Goal: Task Accomplishment & Management: Complete application form

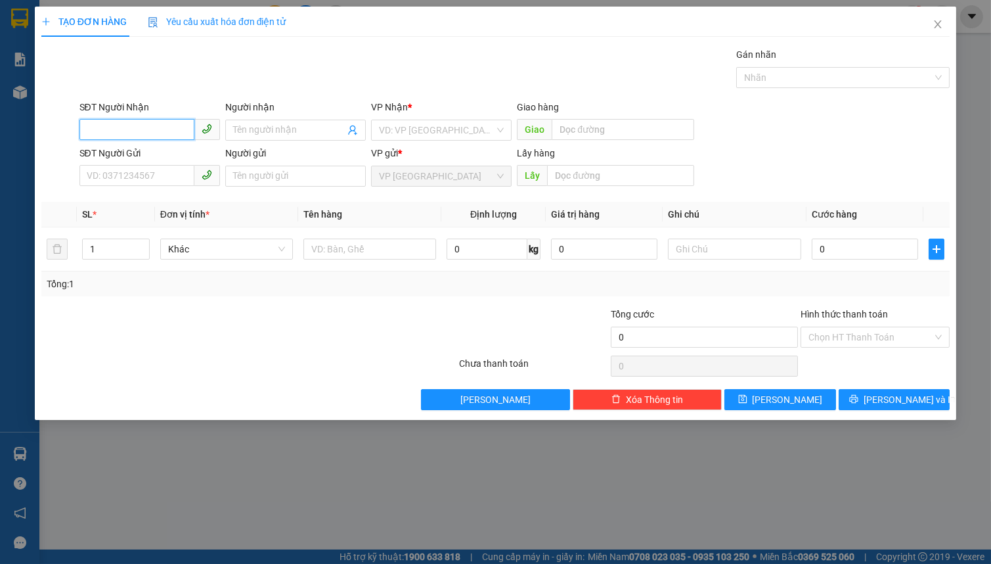
click at [125, 129] on input "SĐT Người Nhận" at bounding box center [136, 129] width 115 height 21
type input "0849377717"
click at [170, 154] on div "0849377717 - hải" at bounding box center [149, 156] width 125 height 14
type input "hải"
type input "[GEOGRAPHIC_DATA]"
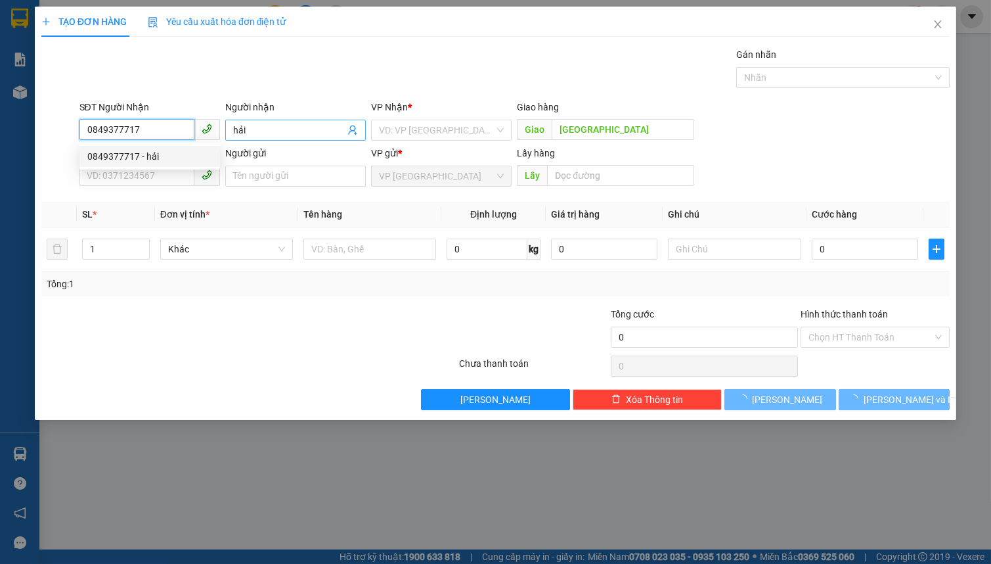
type input "60.000"
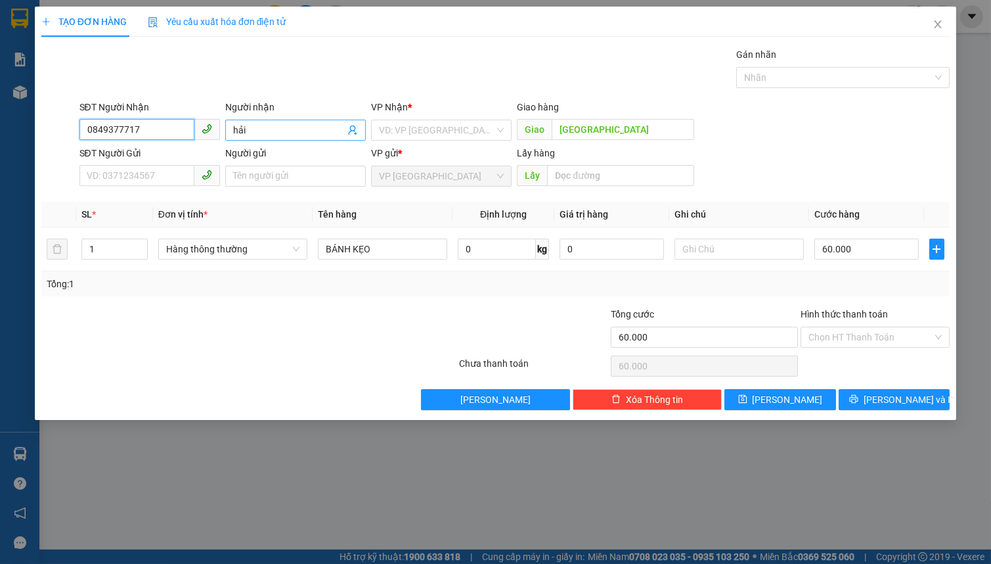
type input "0849377717"
click at [257, 130] on input "hải" at bounding box center [289, 130] width 112 height 14
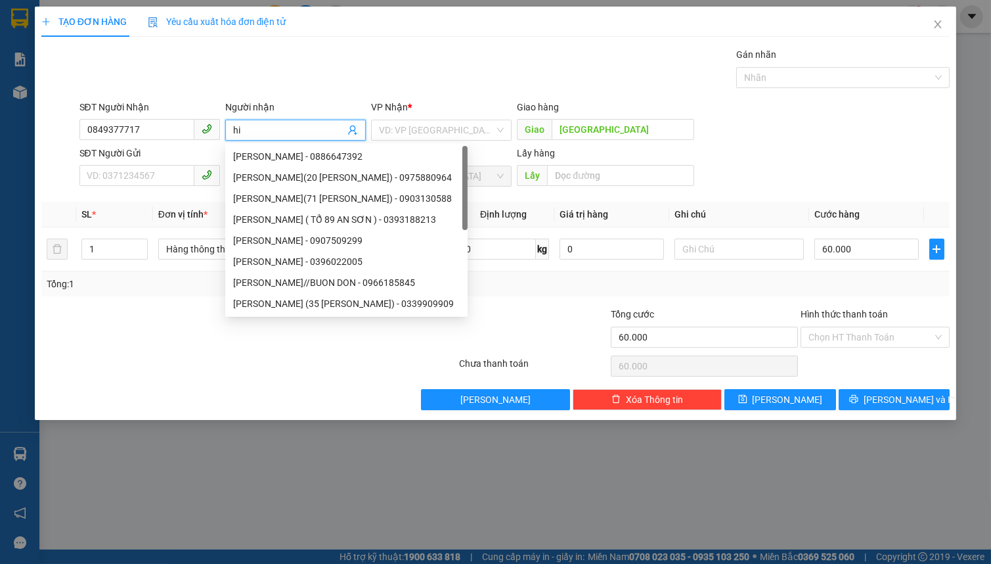
type input "h"
type input "HI"
click at [401, 130] on input "search" at bounding box center [437, 130] width 116 height 20
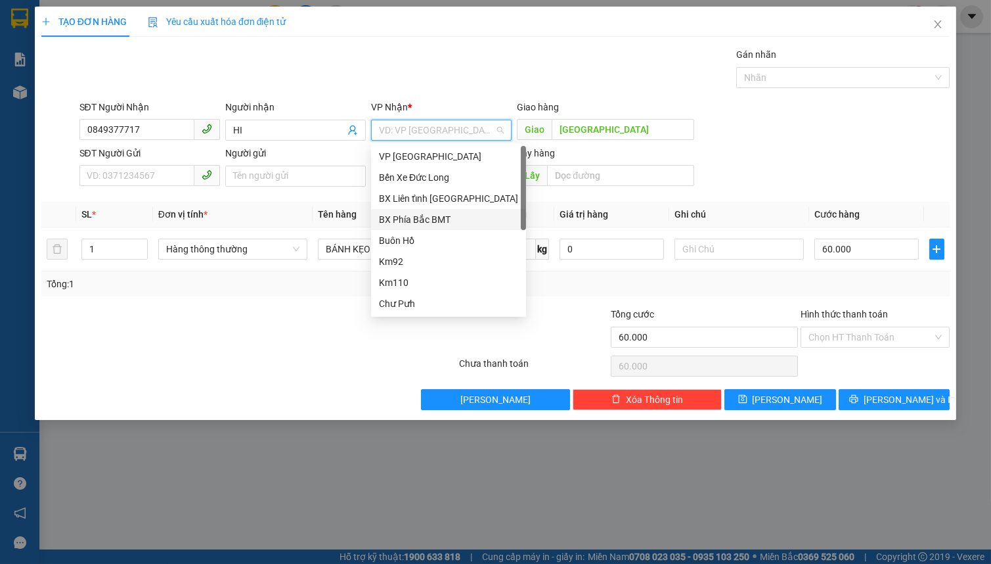
click at [441, 215] on div "BX Phía Bắc BMT" at bounding box center [448, 219] width 139 height 14
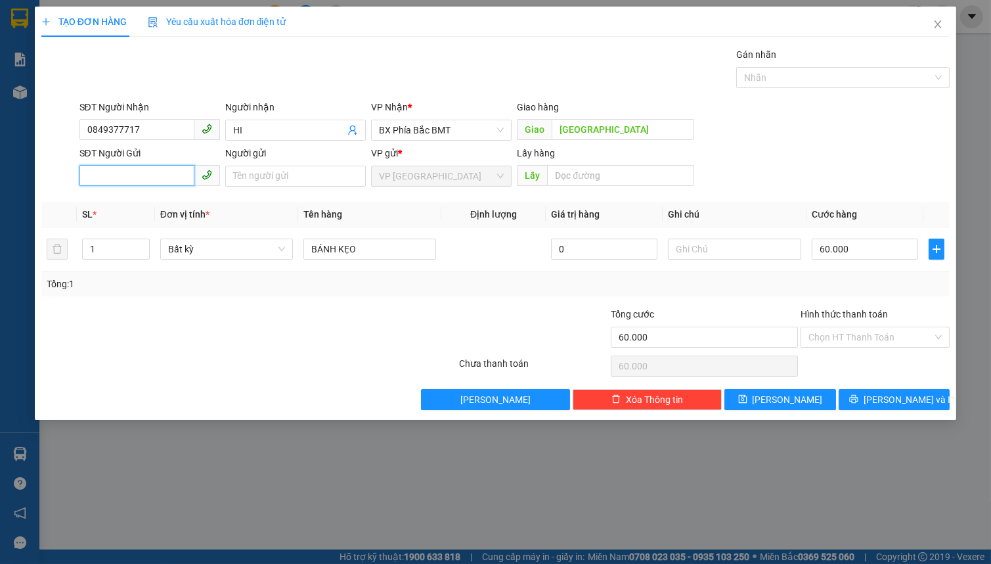
click at [168, 179] on input "SĐT Người Gửi" at bounding box center [136, 175] width 115 height 21
type input "0784492345"
click at [269, 181] on input "Người gửi" at bounding box center [295, 176] width 141 height 21
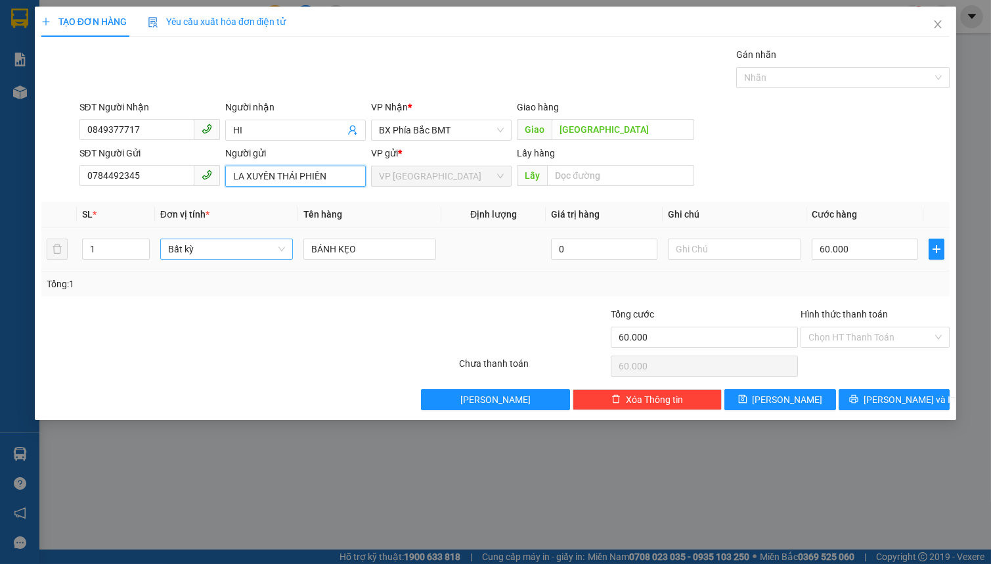
click at [204, 254] on span "Bất kỳ" at bounding box center [226, 249] width 117 height 20
type input "LA XUYÊN THÁI PHIÊN"
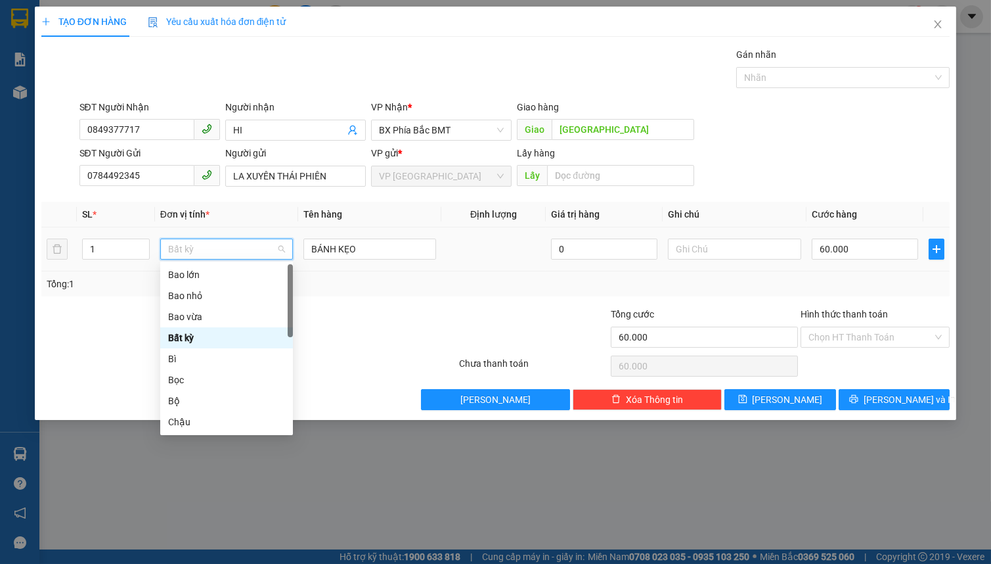
type input "T"
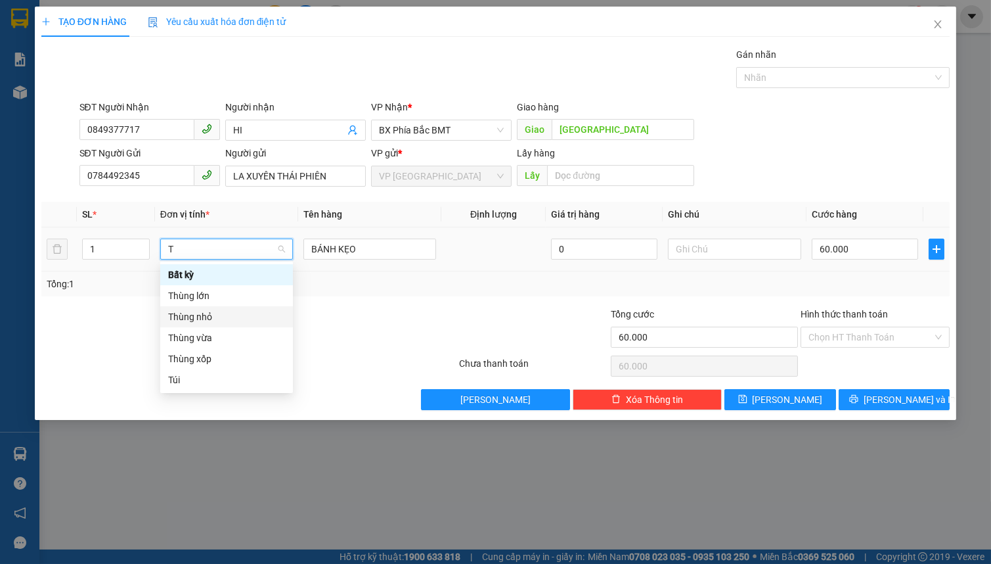
drag, startPoint x: 238, startPoint y: 319, endPoint x: 294, endPoint y: 288, distance: 64.1
click at [240, 318] on div "Thùng nhỏ" at bounding box center [226, 316] width 117 height 14
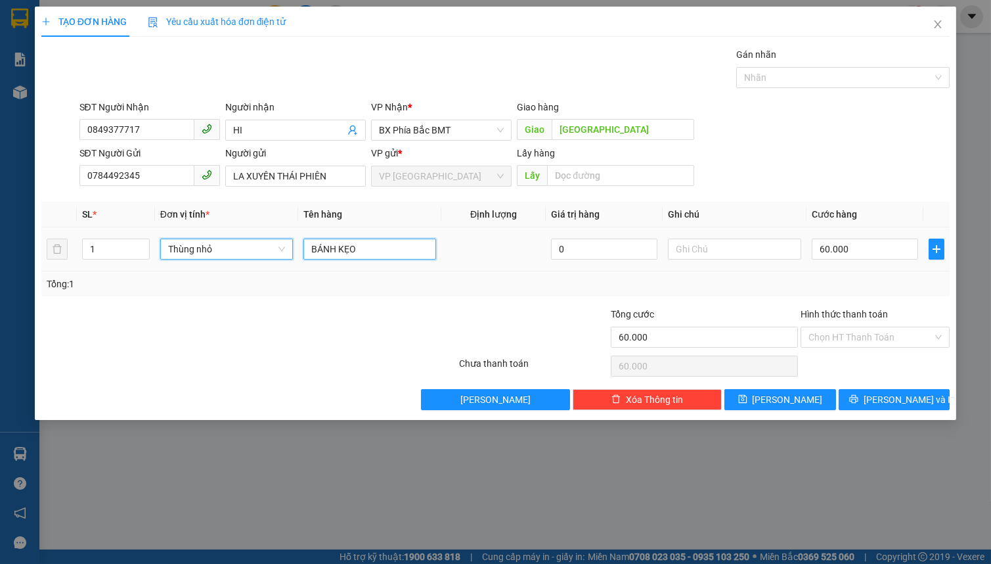
click at [382, 253] on input "BÁNH KẸO" at bounding box center [369, 248] width 133 height 21
type input "0"
type input "B"
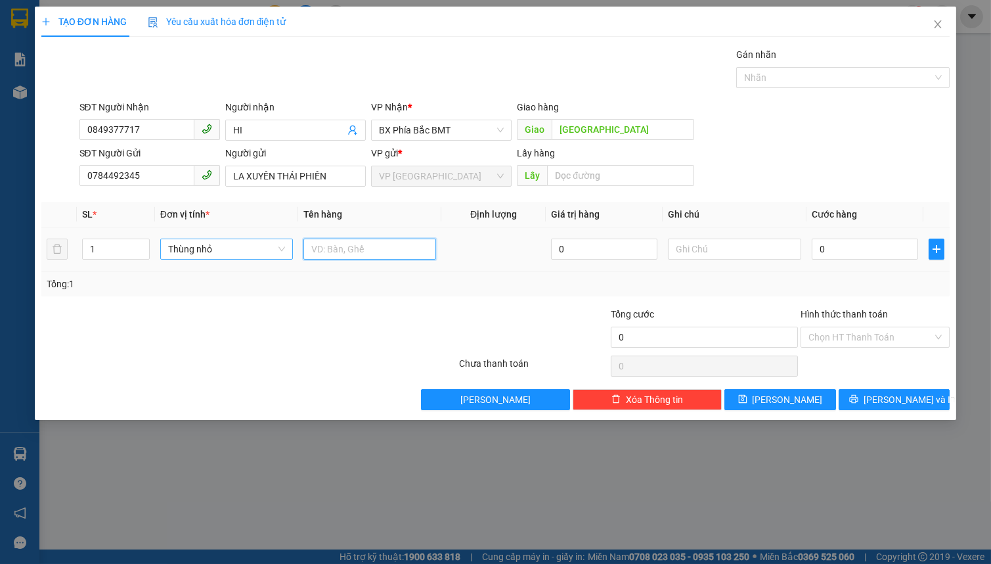
type input "D"
drag, startPoint x: 340, startPoint y: 245, endPoint x: 411, endPoint y: 246, distance: 70.3
click at [342, 244] on input "ĐÒ ĂN , THỨC ĂN" at bounding box center [369, 248] width 133 height 21
type input "ĐÒ ÁO , THỨC ĂN"
click at [834, 256] on input "0" at bounding box center [865, 248] width 107 height 21
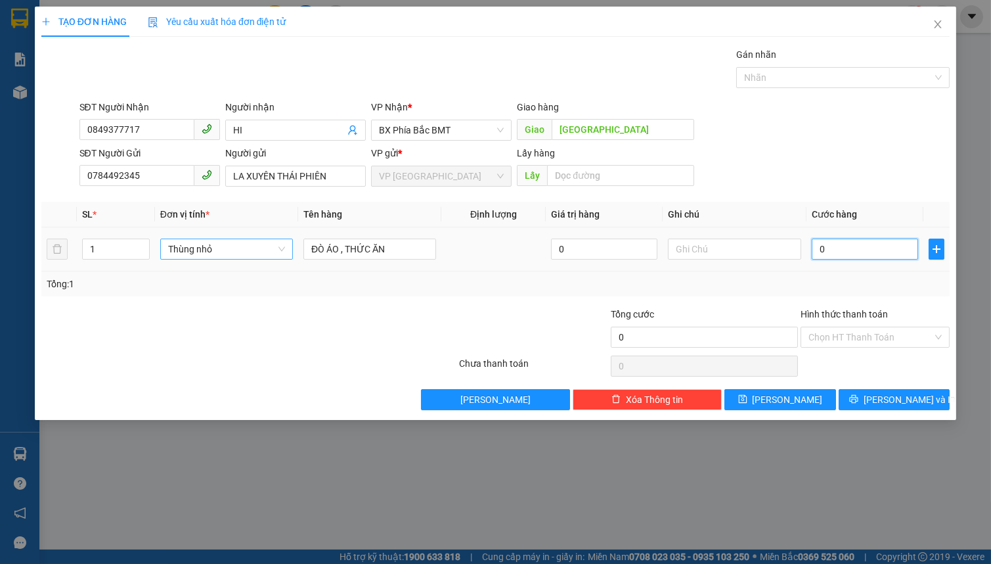
type input "5"
type input "50"
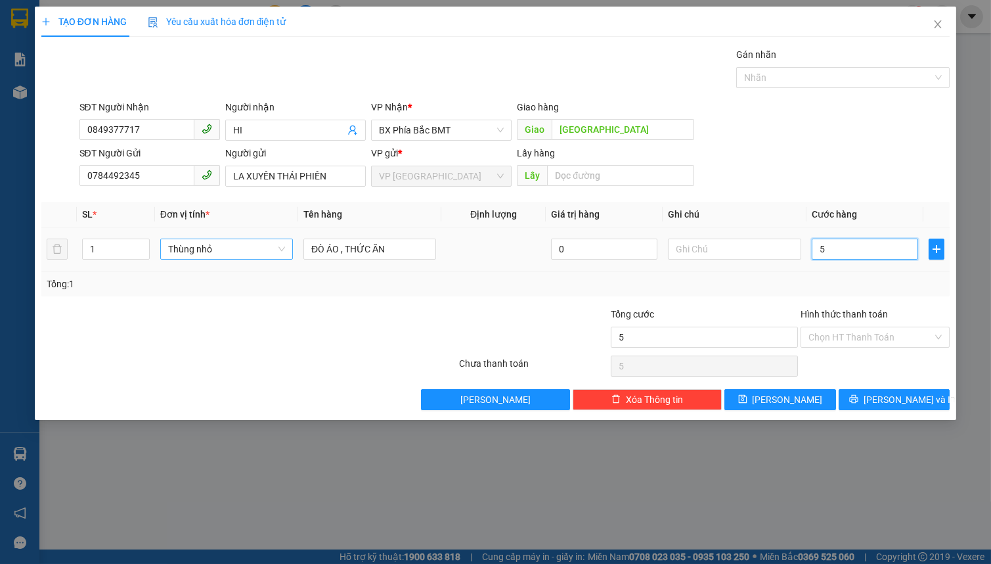
type input "50"
type input "500"
type input "5.000"
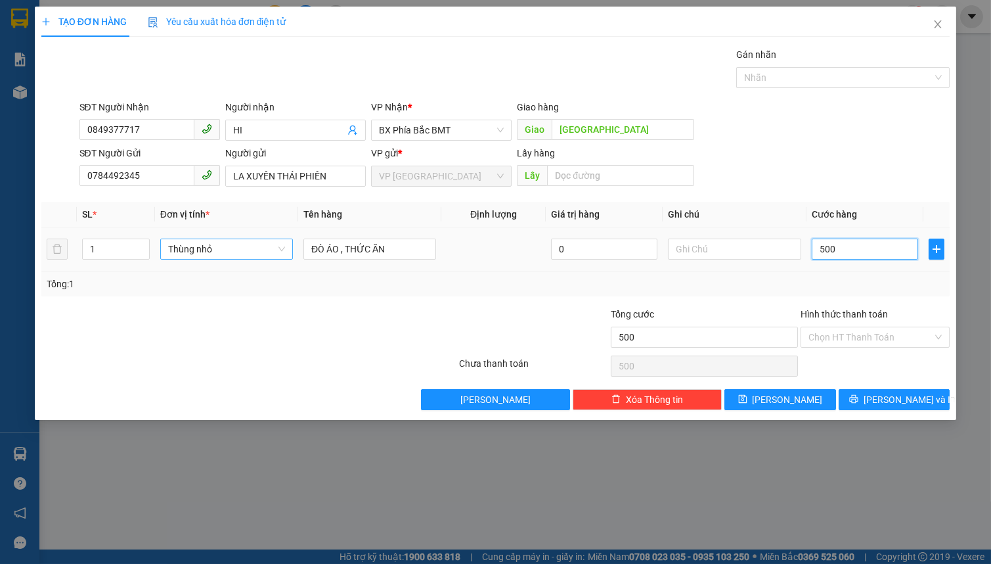
type input "5.000"
type input "50.000"
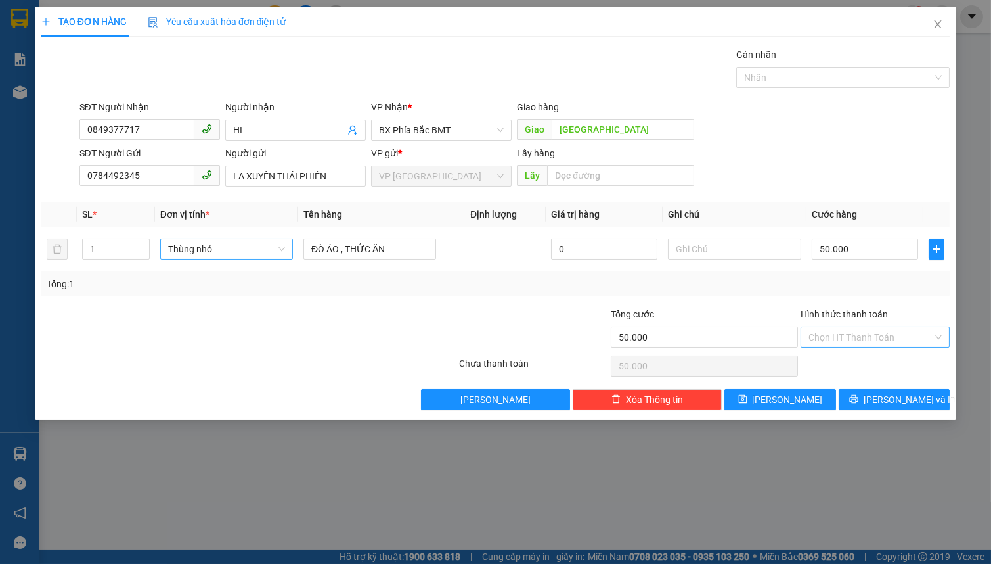
click at [868, 335] on input "Hình thức thanh toán" at bounding box center [871, 337] width 124 height 20
drag, startPoint x: 866, startPoint y: 365, endPoint x: 862, endPoint y: 390, distance: 25.8
click at [866, 365] on div "Tại văn phòng" at bounding box center [875, 362] width 133 height 14
type input "0"
click at [862, 397] on button "[PERSON_NAME] và In" at bounding box center [894, 399] width 111 height 21
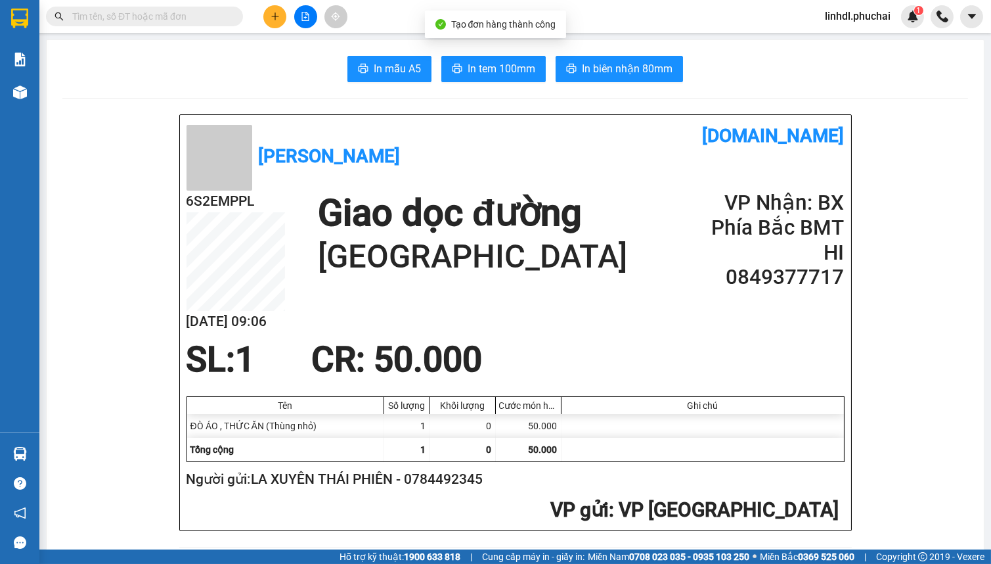
click at [612, 63] on span "In biên nhận 80mm" at bounding box center [627, 68] width 91 height 16
click at [495, 70] on span "In tem 100mm" at bounding box center [502, 68] width 68 height 16
click at [273, 18] on icon "plus" at bounding box center [275, 16] width 9 height 9
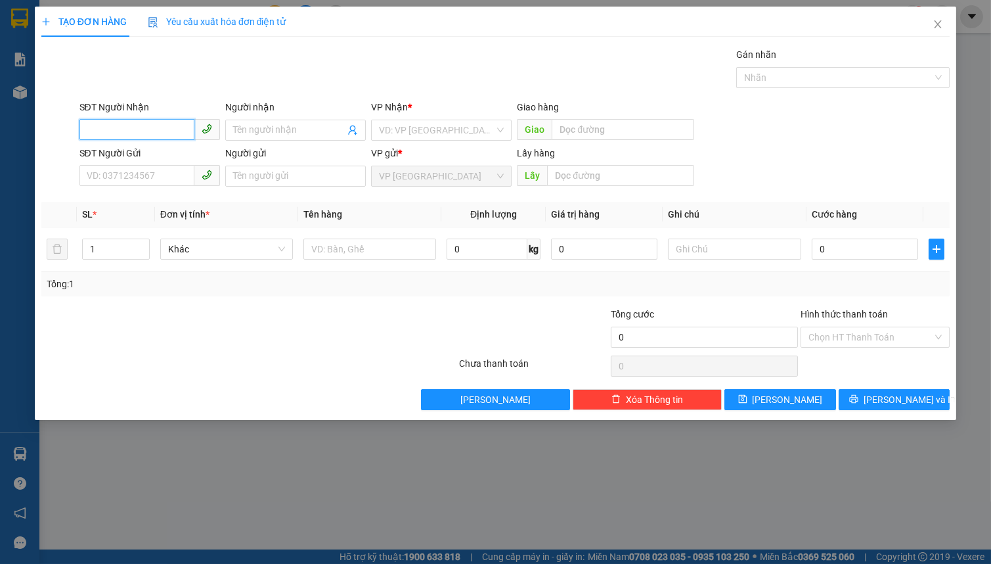
click at [137, 127] on input "SĐT Người Nhận" at bounding box center [136, 129] width 115 height 21
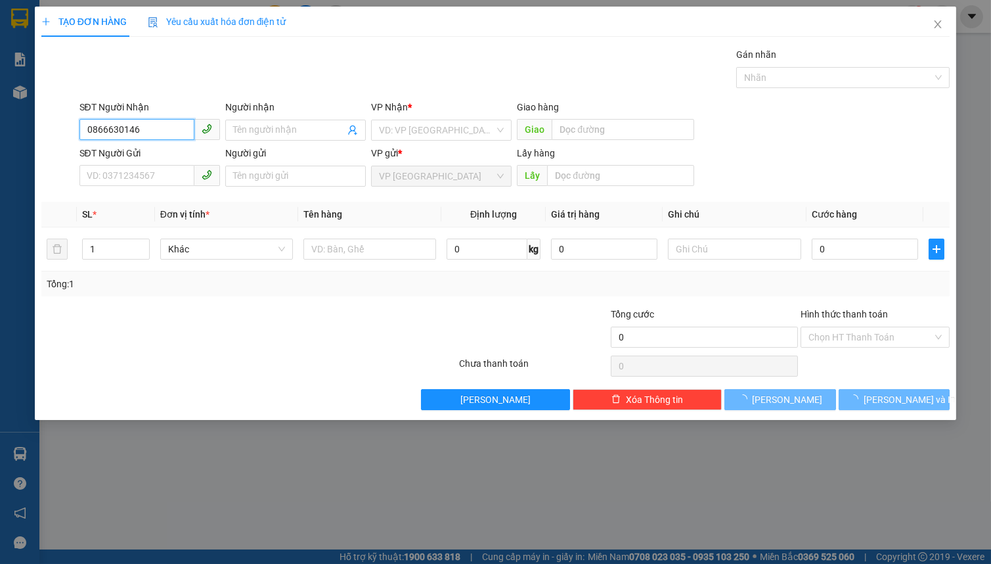
type input "0866630146"
drag, startPoint x: 172, startPoint y: 141, endPoint x: 207, endPoint y: 131, distance: 36.2
click at [172, 141] on div "SĐT Người Nhận 0866630146" at bounding box center [149, 123] width 141 height 46
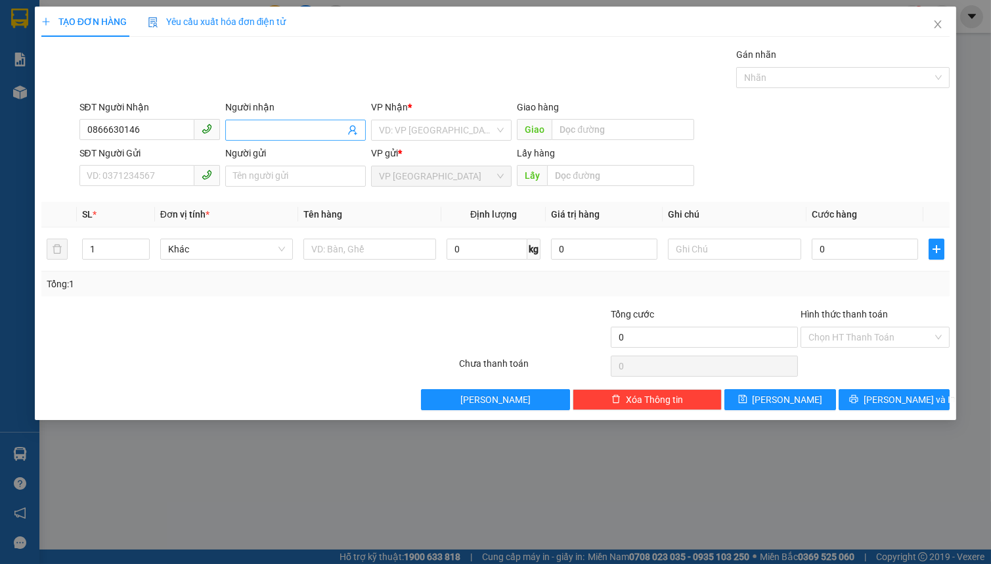
click at [245, 129] on input "Người nhận" at bounding box center [289, 130] width 112 height 14
type input "LA THỊ HOA"
click at [438, 129] on input "search" at bounding box center [437, 130] width 116 height 20
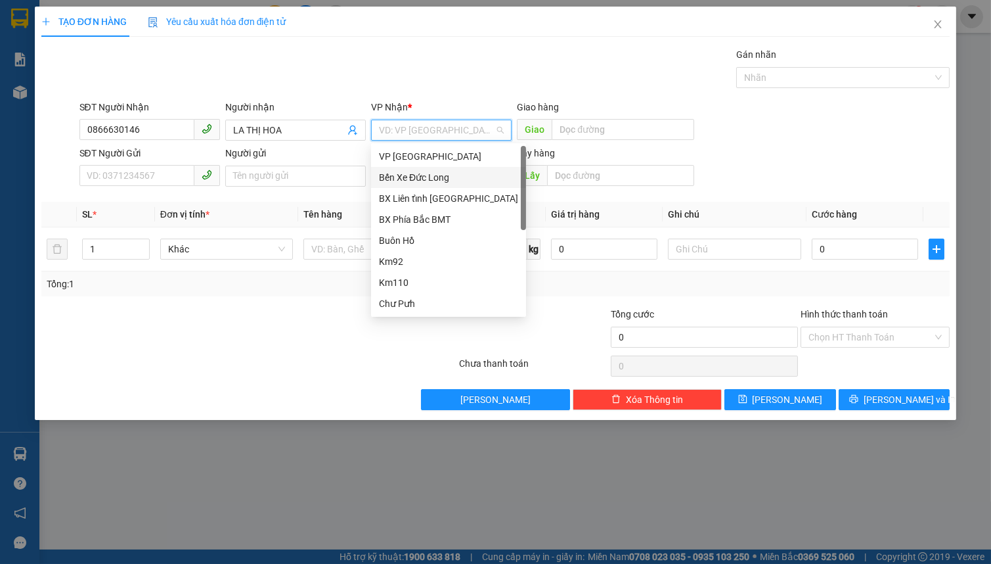
click at [438, 179] on div "Bến Xe Đức Long" at bounding box center [448, 177] width 139 height 14
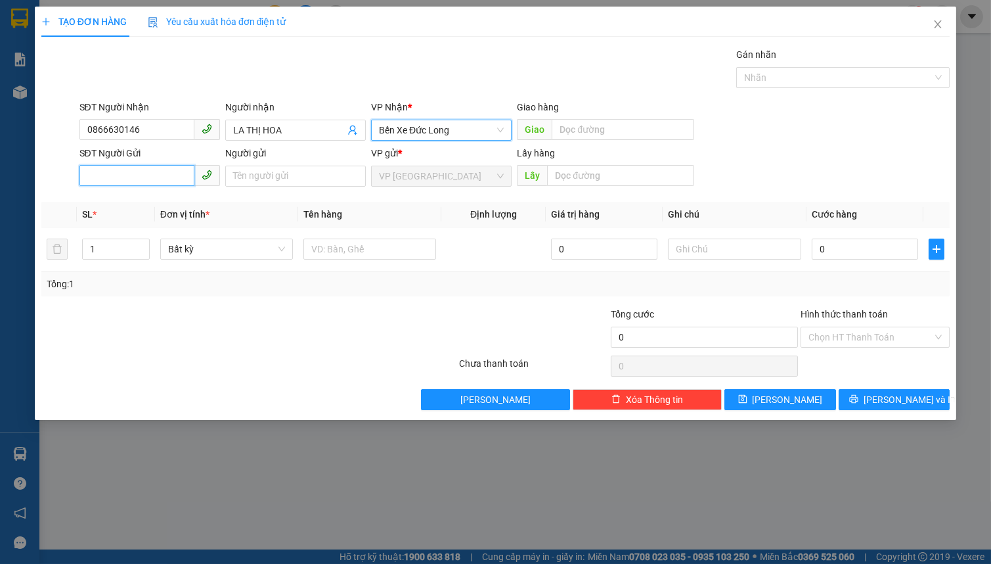
click at [125, 169] on input "SĐT Người Gửi" at bounding box center [136, 175] width 115 height 21
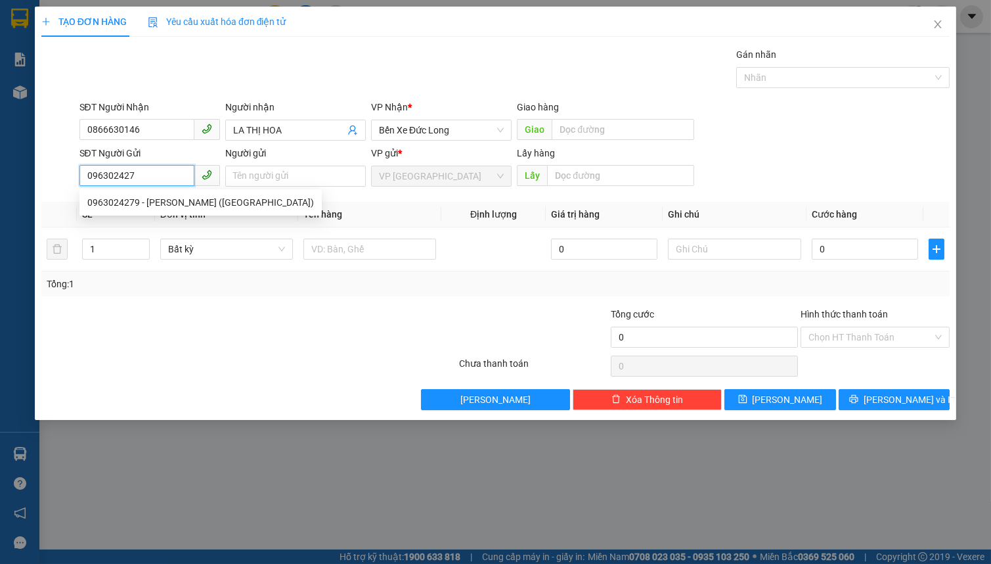
type input "0963024279"
click at [188, 204] on div "0963024279 - [PERSON_NAME] ([GEOGRAPHIC_DATA])" at bounding box center [200, 202] width 227 height 14
type input "[PERSON_NAME] ([GEOGRAPHIC_DATA])"
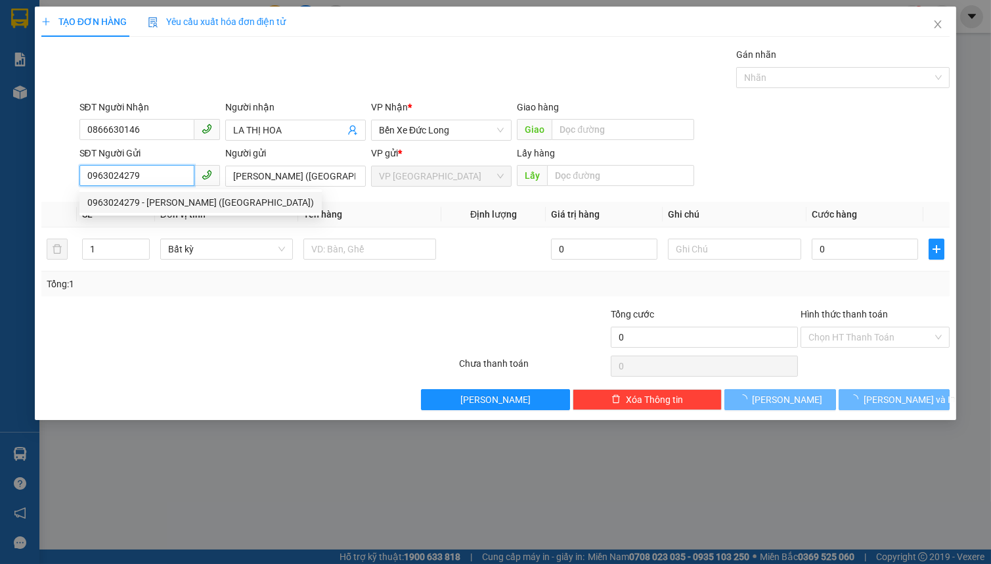
type input "110.000"
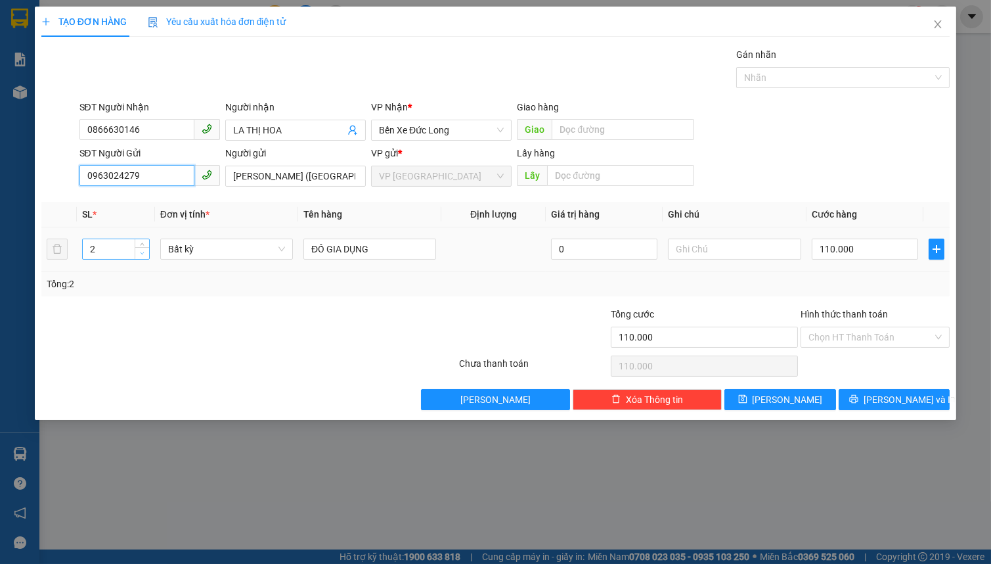
type input "0963024279"
type input "1"
drag, startPoint x: 145, startPoint y: 255, endPoint x: 171, endPoint y: 248, distance: 27.7
click at [145, 255] on span "down" at bounding box center [143, 254] width 8 height 8
click at [197, 247] on span "Bất kỳ" at bounding box center [226, 249] width 117 height 20
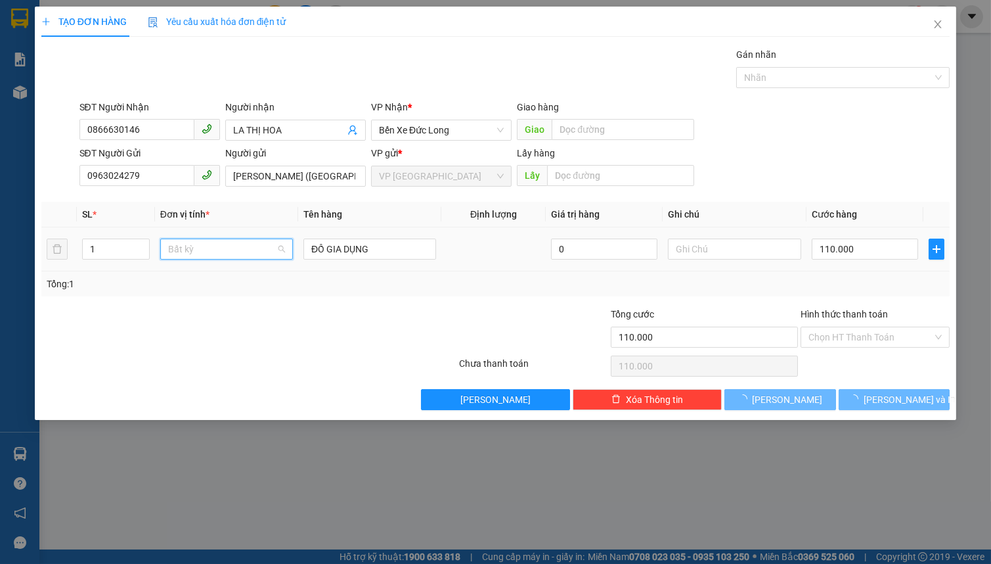
type input "0"
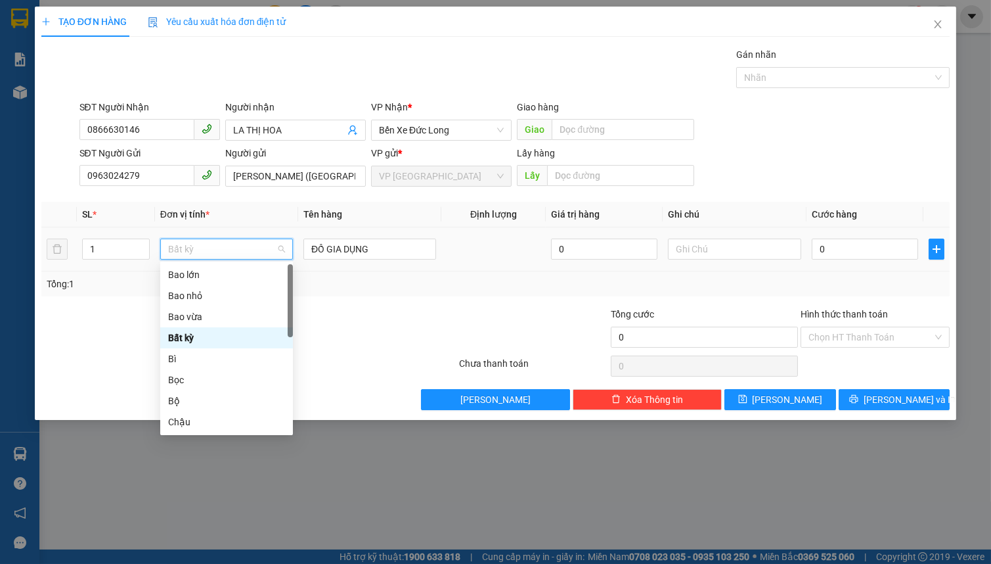
type input "Y"
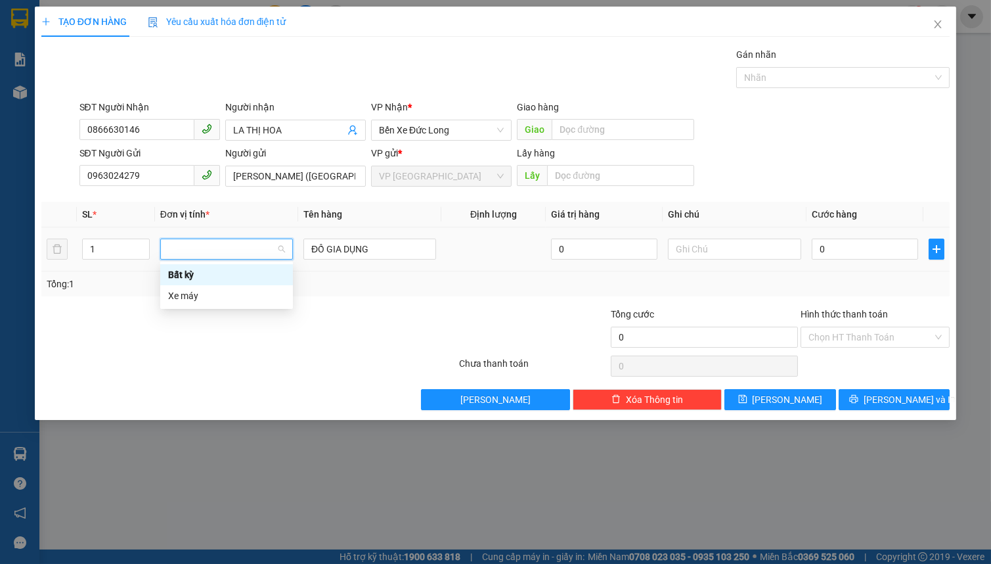
type input "T"
click at [208, 334] on div "Thùng vừa" at bounding box center [226, 337] width 117 height 14
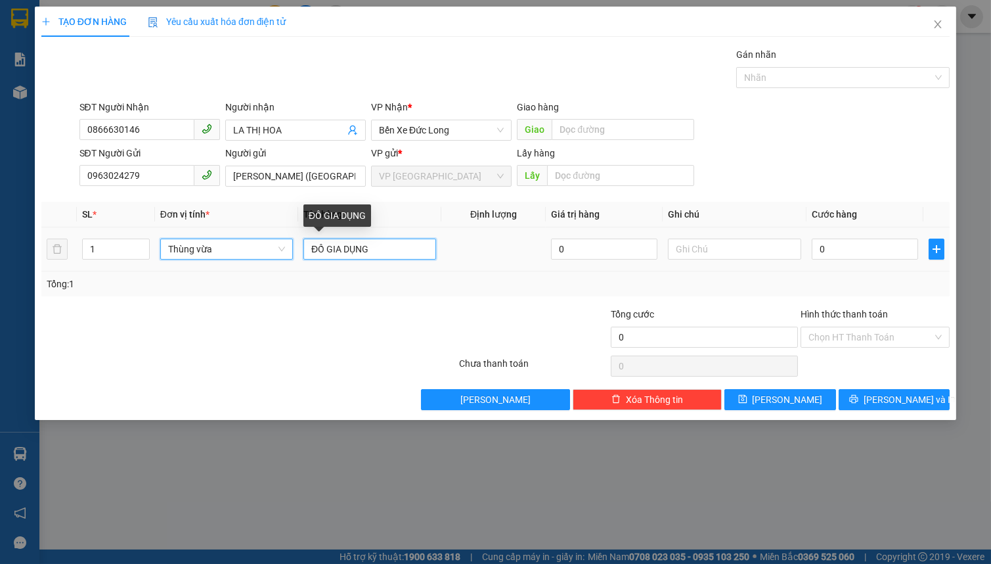
click at [349, 238] on input "ĐỒ GIA DỤNG" at bounding box center [369, 248] width 133 height 21
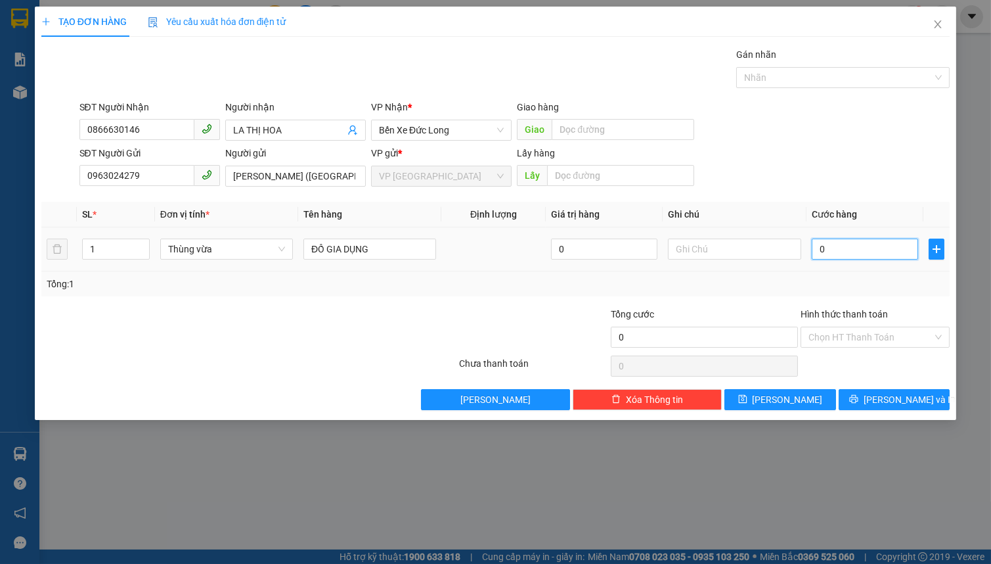
click at [856, 250] on input "0" at bounding box center [865, 248] width 107 height 21
type input "6"
type input "60"
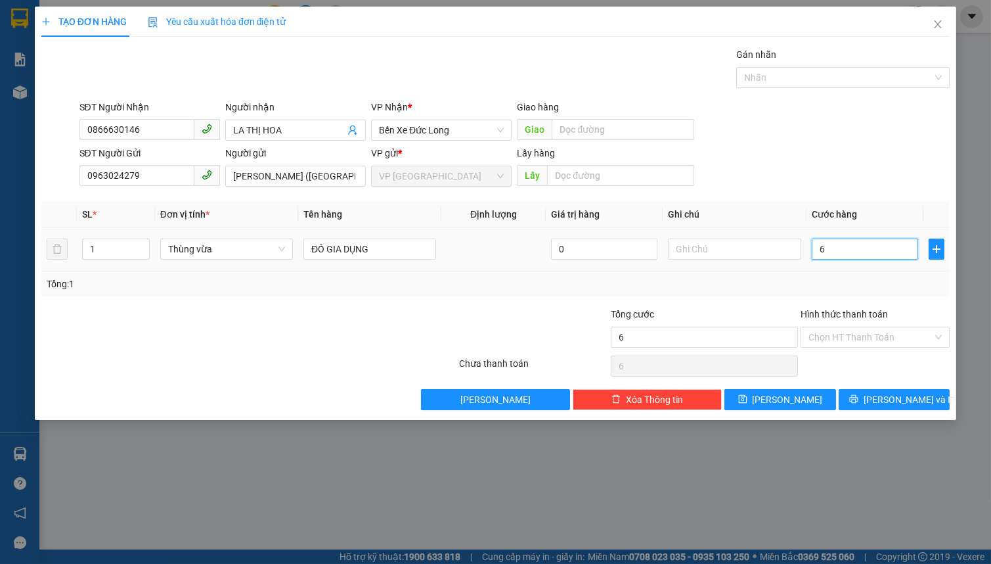
type input "60"
type input "600"
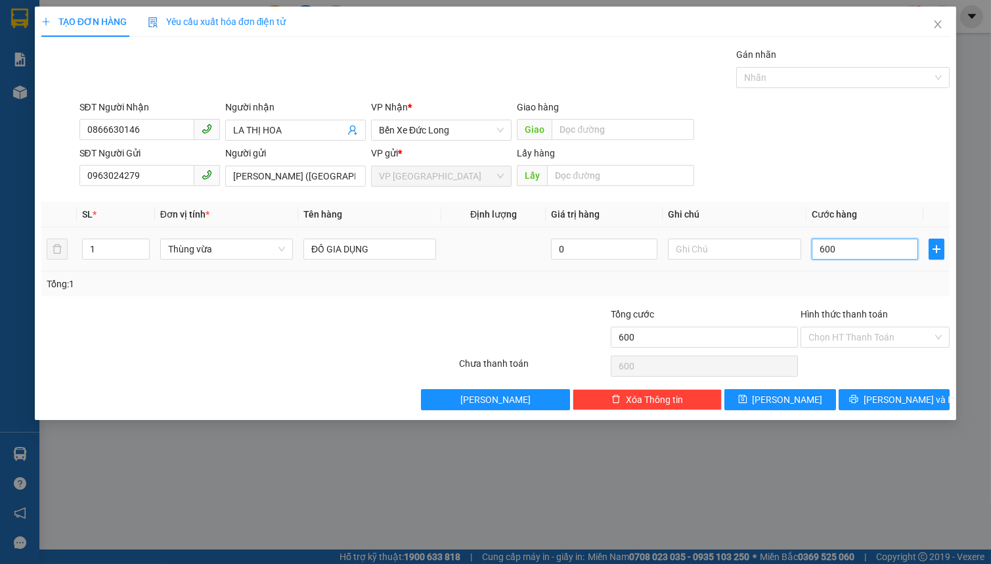
type input "6.000"
type input "60.000"
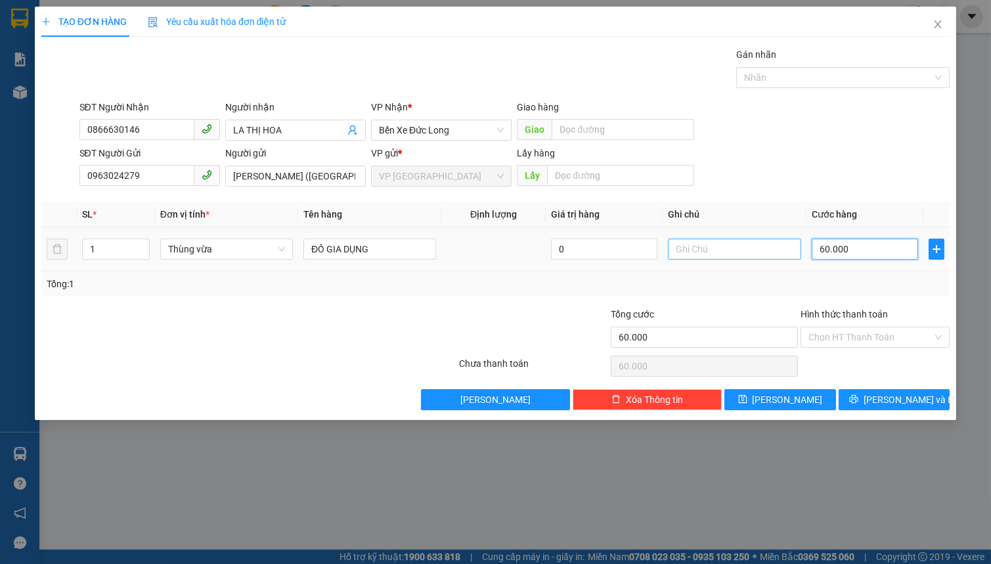
type input "60.000"
click at [689, 256] on input "text" at bounding box center [734, 248] width 133 height 21
type input "K"
type input "CK PHƯỚC R"
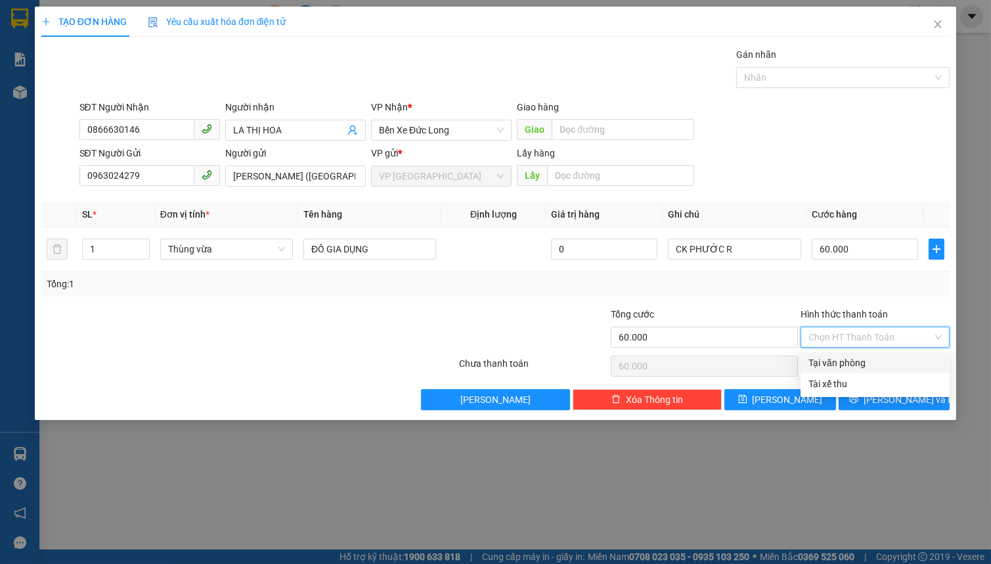
drag, startPoint x: 836, startPoint y: 334, endPoint x: 854, endPoint y: 360, distance: 31.2
click at [837, 335] on input "Hình thức thanh toán" at bounding box center [871, 337] width 124 height 20
drag, startPoint x: 855, startPoint y: 361, endPoint x: 867, endPoint y: 380, distance: 22.8
click at [855, 363] on div "Tại văn phòng" at bounding box center [875, 362] width 133 height 14
type input "0"
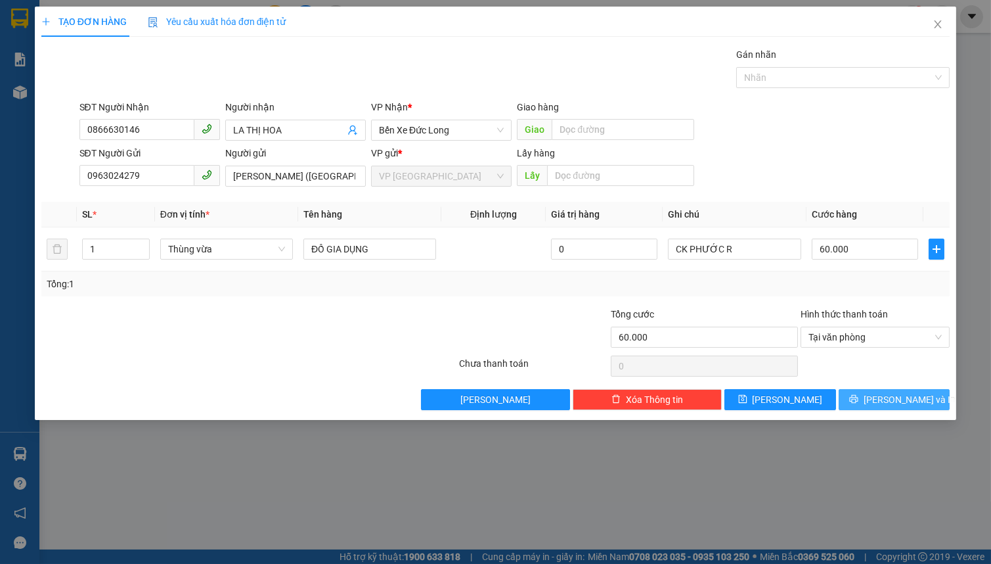
click at [859, 400] on icon "printer" at bounding box center [853, 398] width 9 height 9
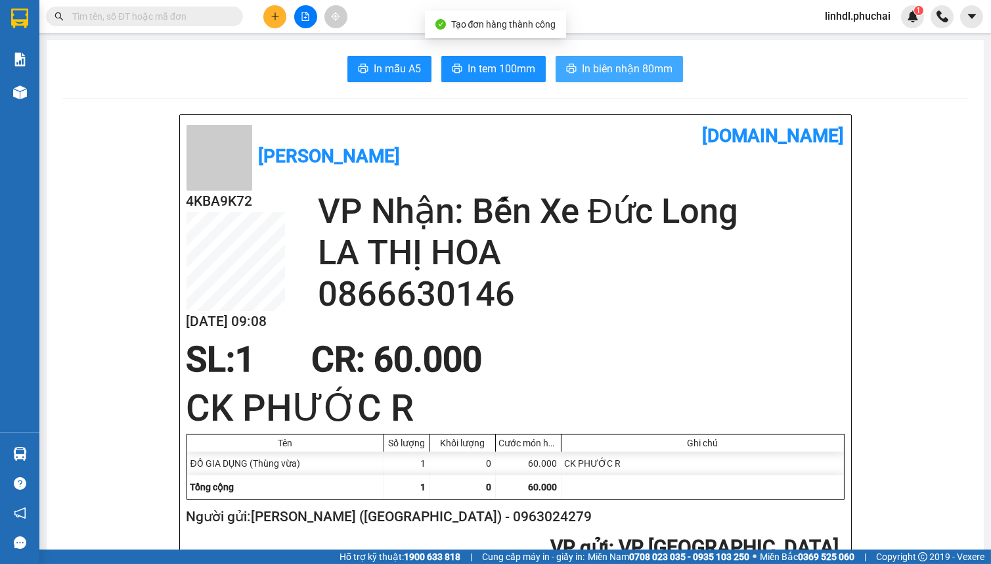
click at [643, 74] on span "In biên nhận 80mm" at bounding box center [627, 68] width 91 height 16
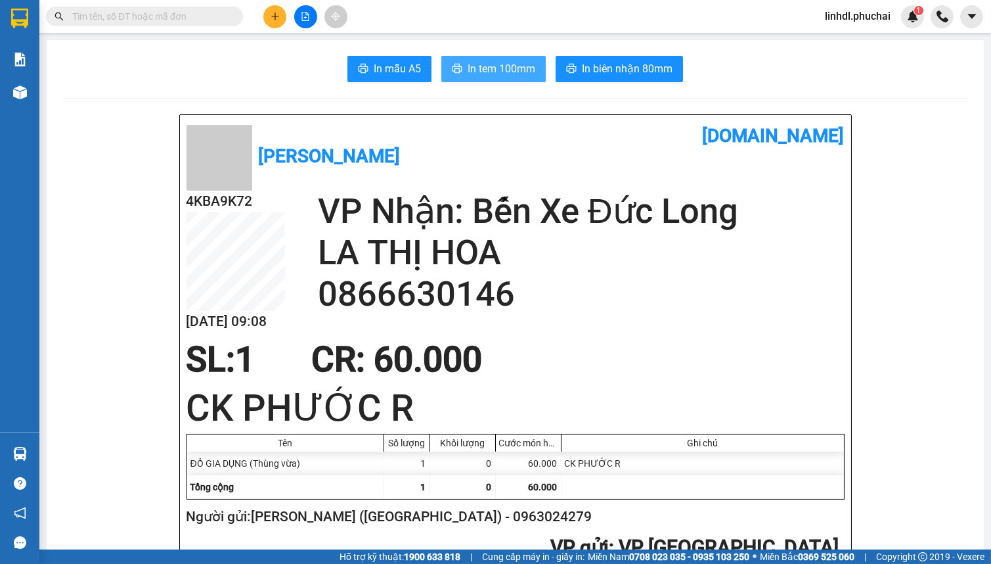
click at [497, 64] on span "In tem 100mm" at bounding box center [502, 68] width 68 height 16
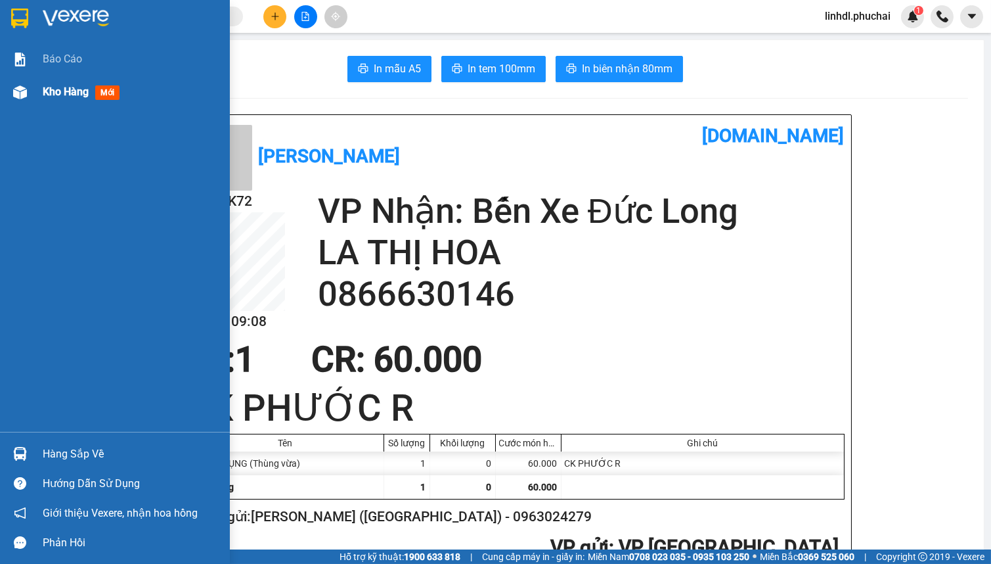
click at [34, 91] on div "Kho hàng mới" at bounding box center [115, 92] width 230 height 33
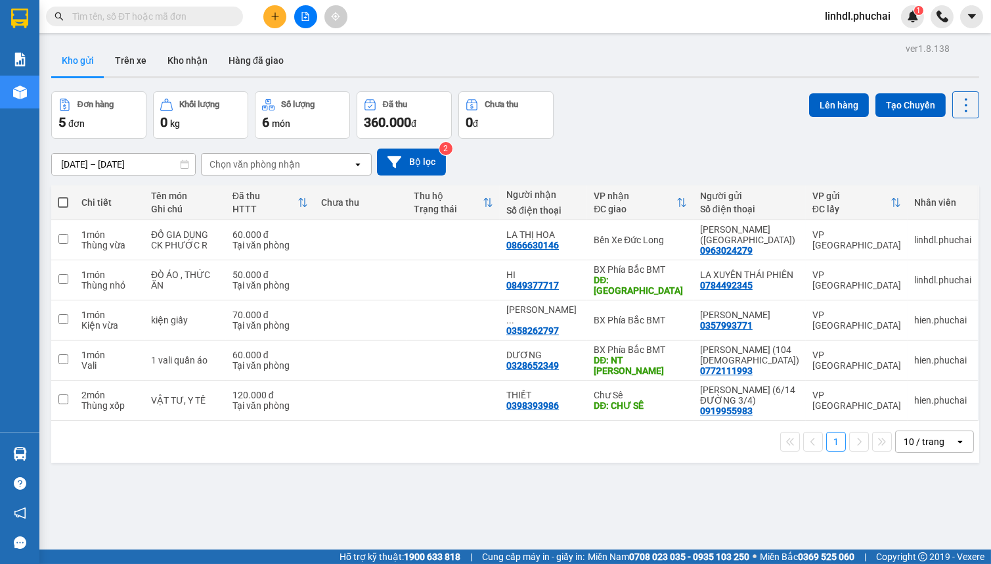
click at [271, 18] on icon "plus" at bounding box center [275, 16] width 9 height 9
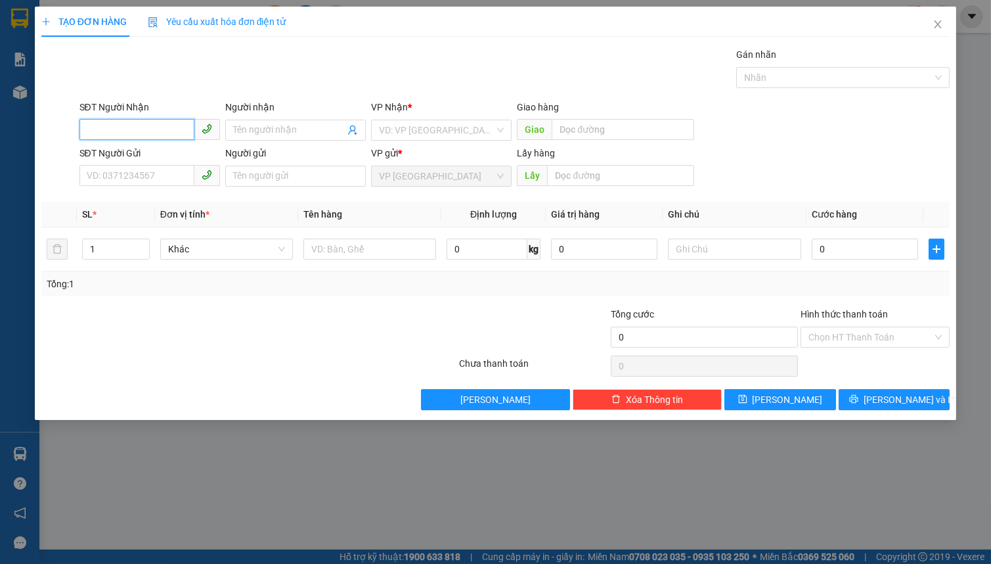
click at [138, 127] on input "SĐT Người Nhận" at bounding box center [136, 129] width 115 height 21
type input "0983214215"
click at [158, 150] on div "0983214215 - A ĐỊNH" at bounding box center [149, 156] width 125 height 14
type input "A ĐỊNH"
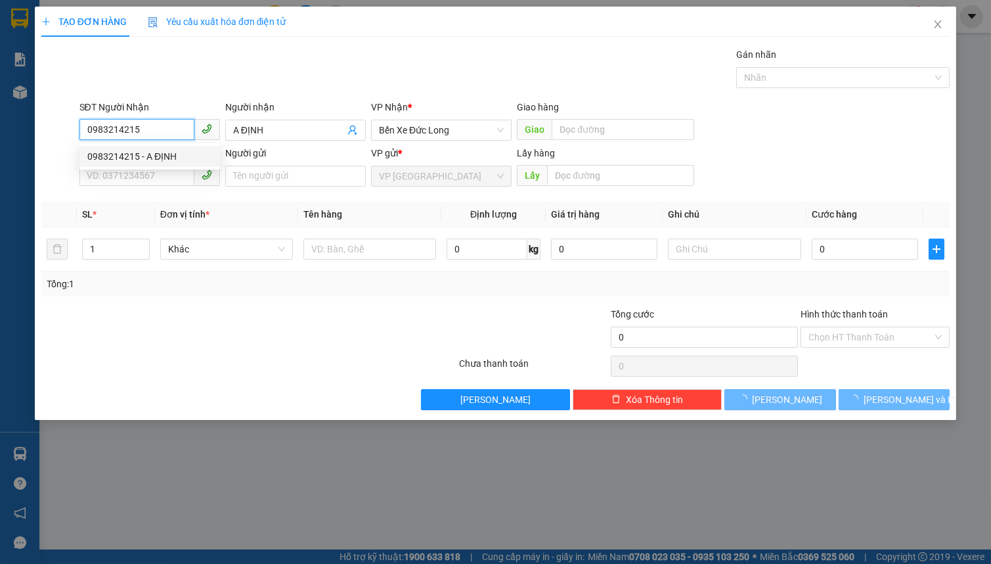
type input "0983214215"
type input "60.000"
click at [156, 167] on div "0983214215 0983214215 - A ĐỊNH" at bounding box center [149, 156] width 141 height 26
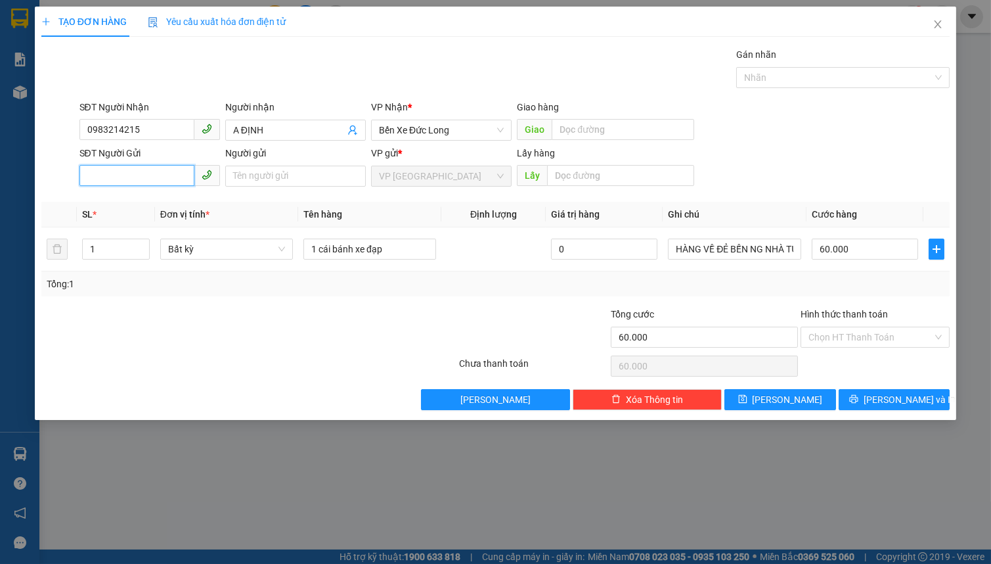
click at [156, 167] on input "SĐT Người Gửi" at bounding box center [136, 175] width 115 height 21
type input "0902091291"
click at [265, 177] on input "Người gửi" at bounding box center [295, 176] width 141 height 21
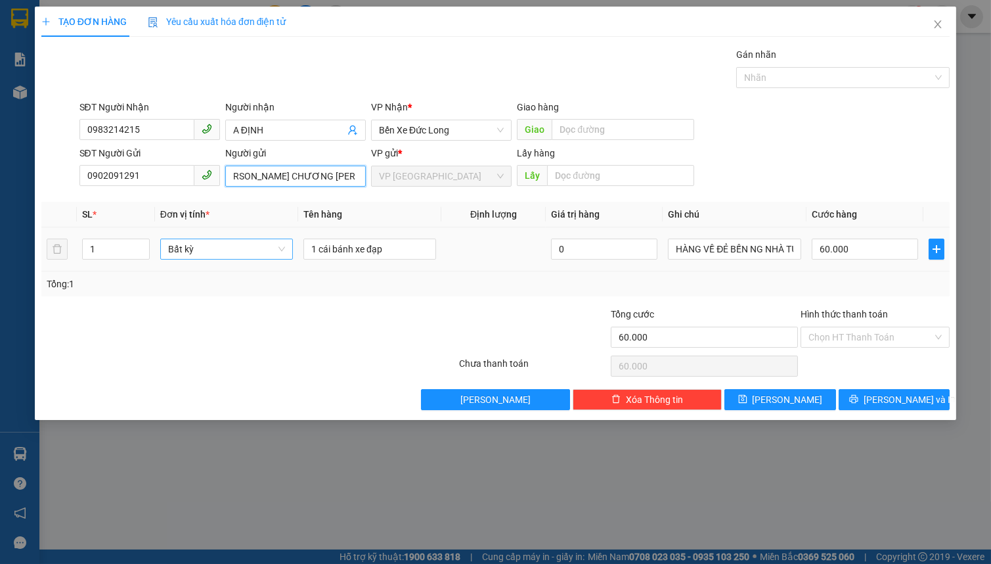
click at [190, 248] on span "Bất kỳ" at bounding box center [226, 249] width 117 height 20
type input "[PERSON_NAME] CHƯƠNG [PERSON_NAME]"
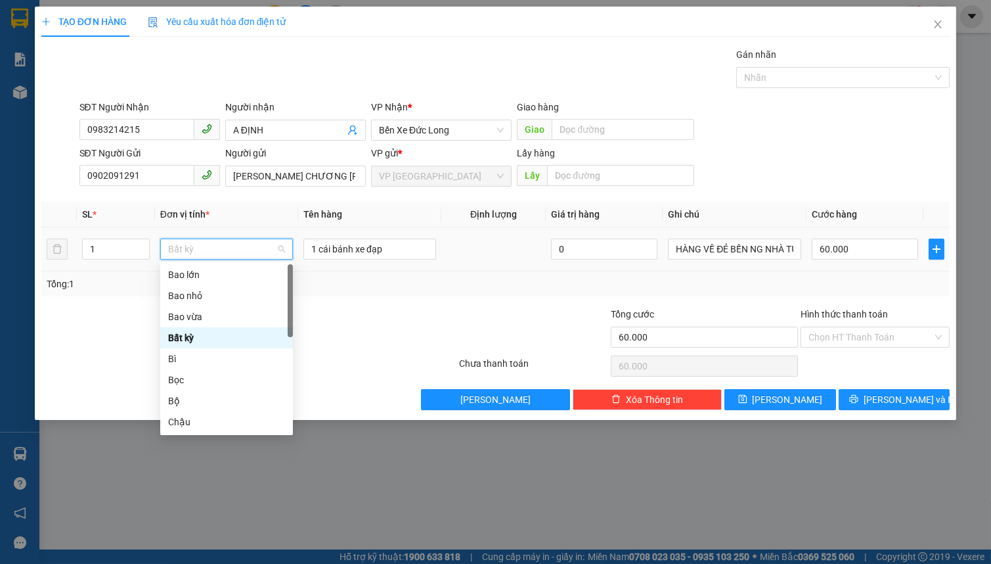
type input "T"
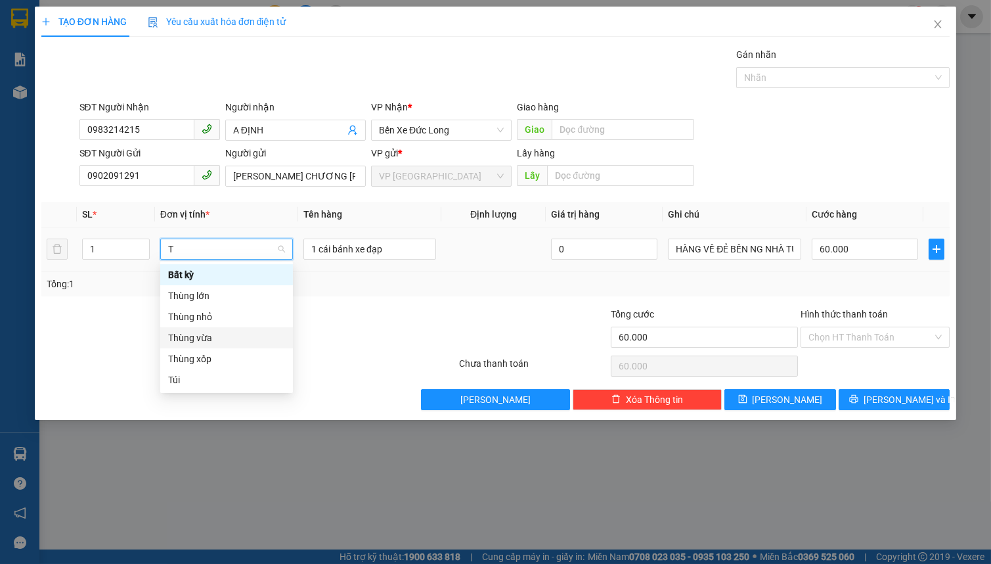
drag, startPoint x: 227, startPoint y: 342, endPoint x: 268, endPoint y: 317, distance: 48.0
click at [228, 342] on div "Thùng vừa" at bounding box center [226, 337] width 117 height 14
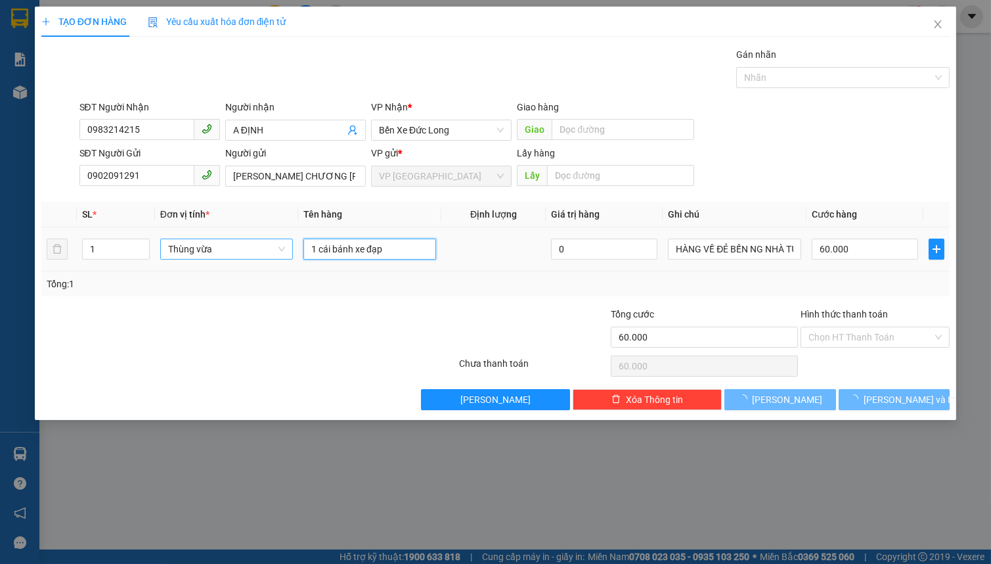
click at [384, 256] on input "1 cái bánh xe đạp" at bounding box center [369, 248] width 133 height 21
type input "0"
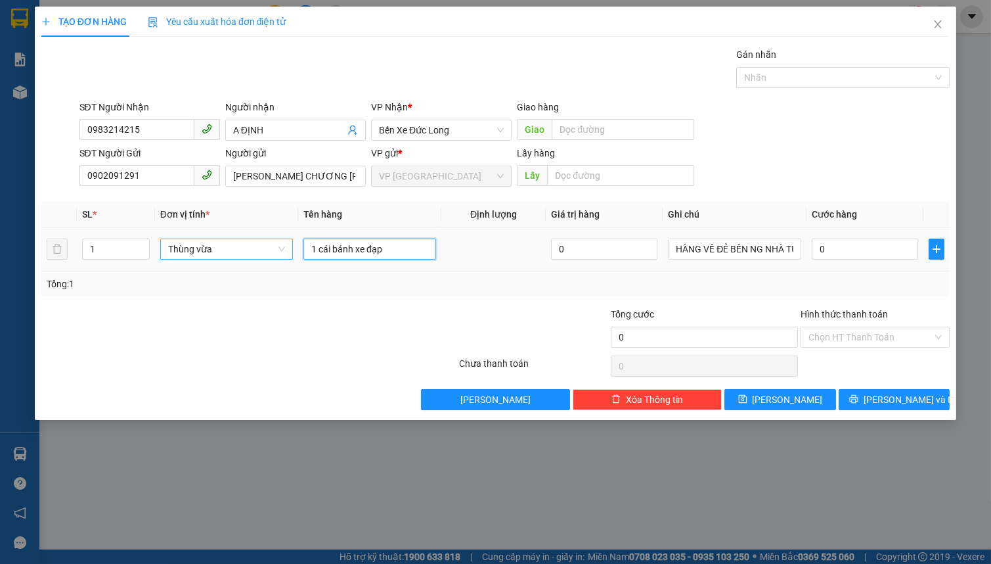
click at [384, 256] on input "1 cái bánh xe đạp" at bounding box center [369, 248] width 133 height 21
type input "MÁY CĂT BÀN"
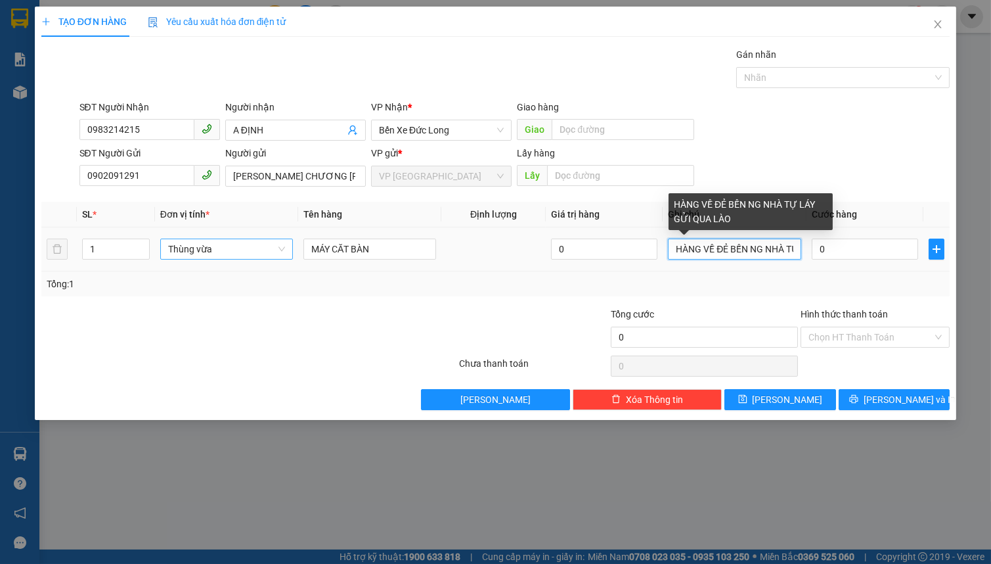
click at [736, 254] on input "HÀNG VỀ ĐẺ BẾN NG NHÀ TỰ LÁY GỬI QUA LÀO" at bounding box center [734, 248] width 133 height 21
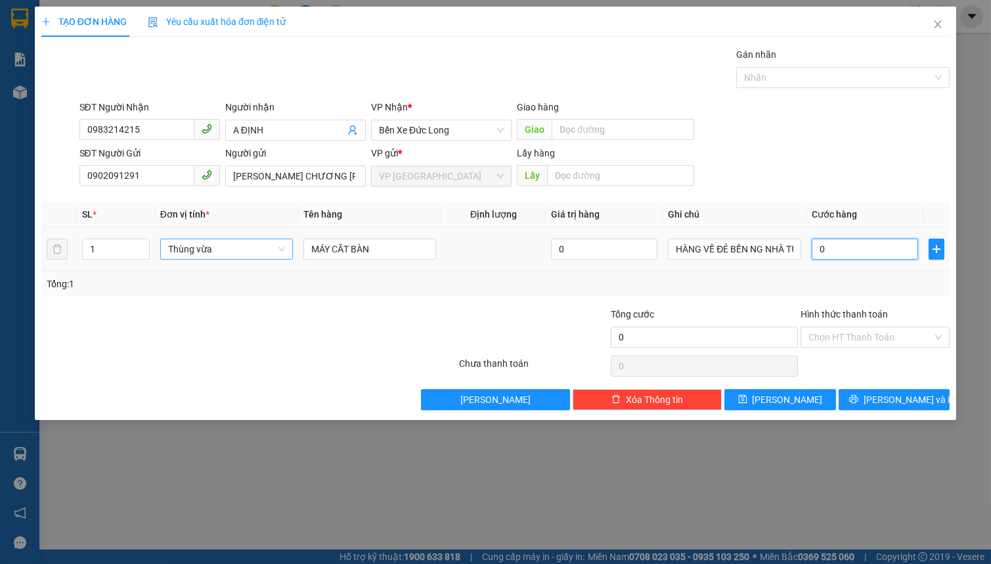
click at [835, 247] on input "0" at bounding box center [865, 248] width 107 height 21
type input "8"
type input "08"
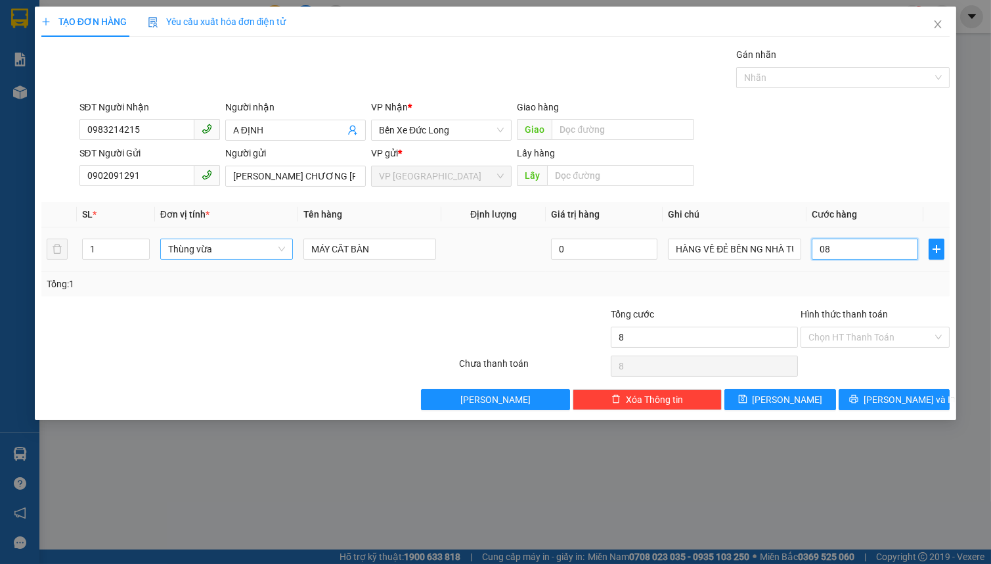
type input "80"
type input "080"
type input "800"
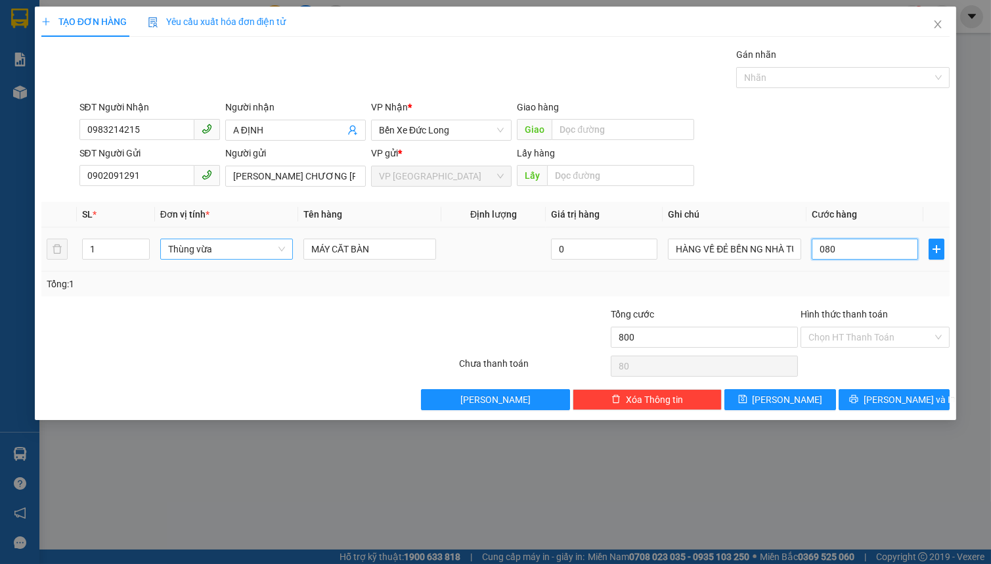
type input "0.800"
type input "8.000"
type input "08.000"
type input "80.000"
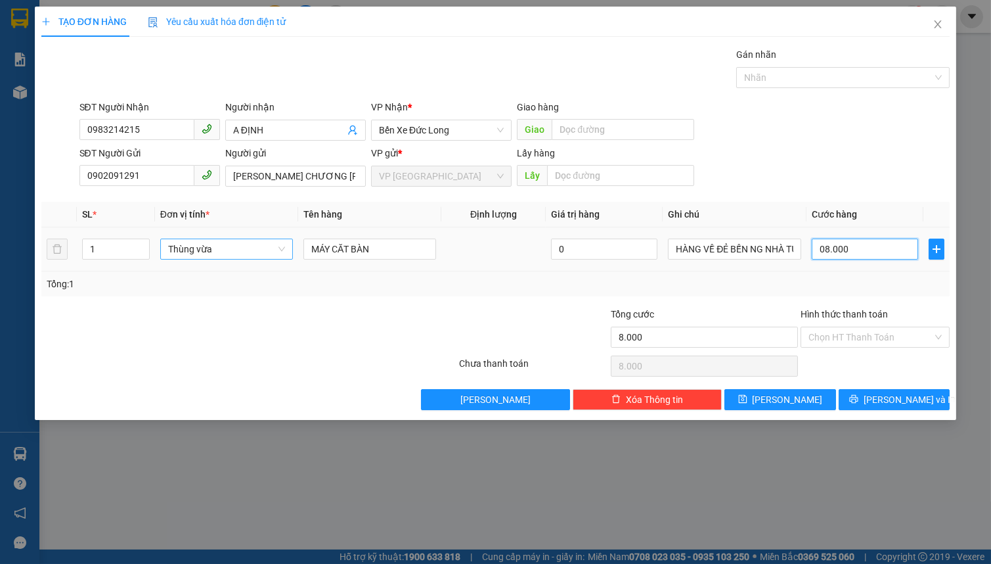
type input "80.000"
click at [870, 335] on input "Hình thức thanh toán" at bounding box center [871, 337] width 124 height 20
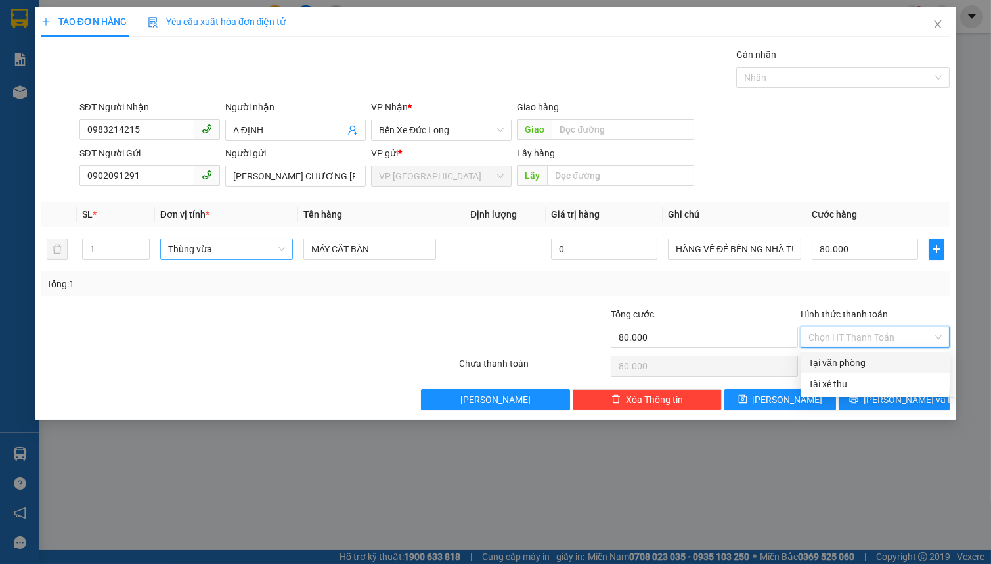
click at [873, 364] on div "Tại văn phòng" at bounding box center [875, 362] width 133 height 14
type input "0"
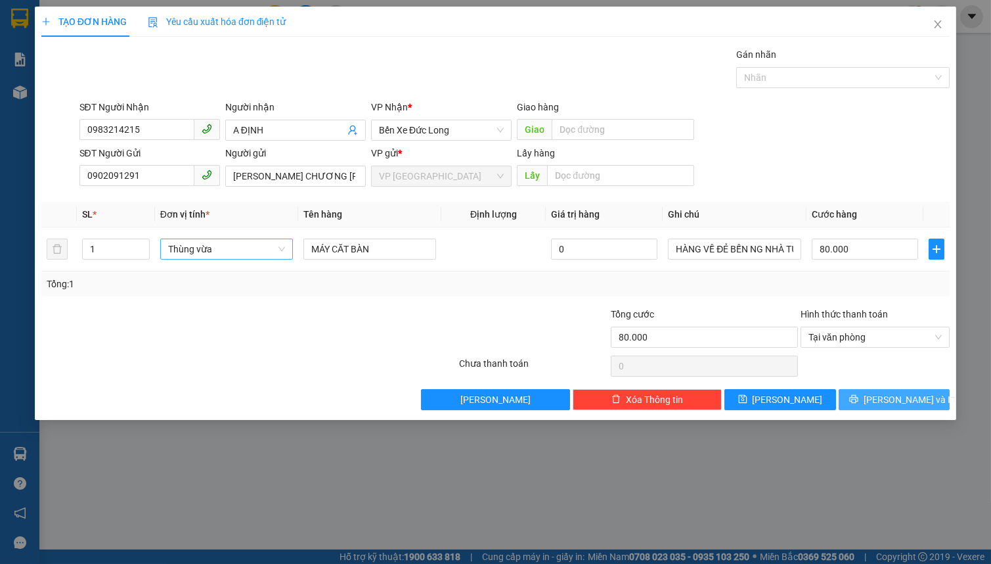
click at [858, 397] on icon "printer" at bounding box center [853, 399] width 9 height 9
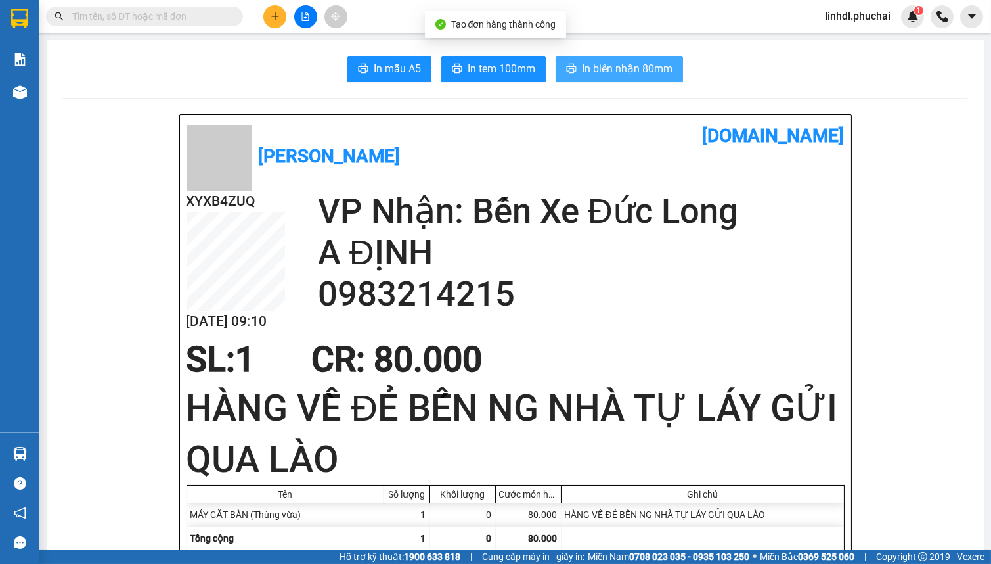
drag, startPoint x: 579, startPoint y: 70, endPoint x: 601, endPoint y: 72, distance: 22.4
click at [583, 70] on span "In biên nhận 80mm" at bounding box center [627, 68] width 91 height 16
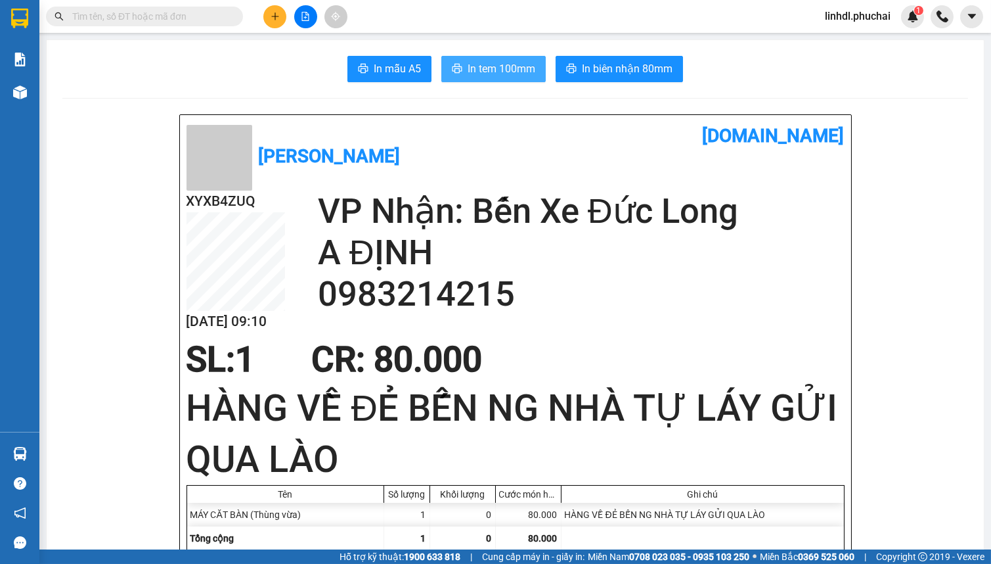
click at [493, 66] on span "In tem 100mm" at bounding box center [502, 68] width 68 height 16
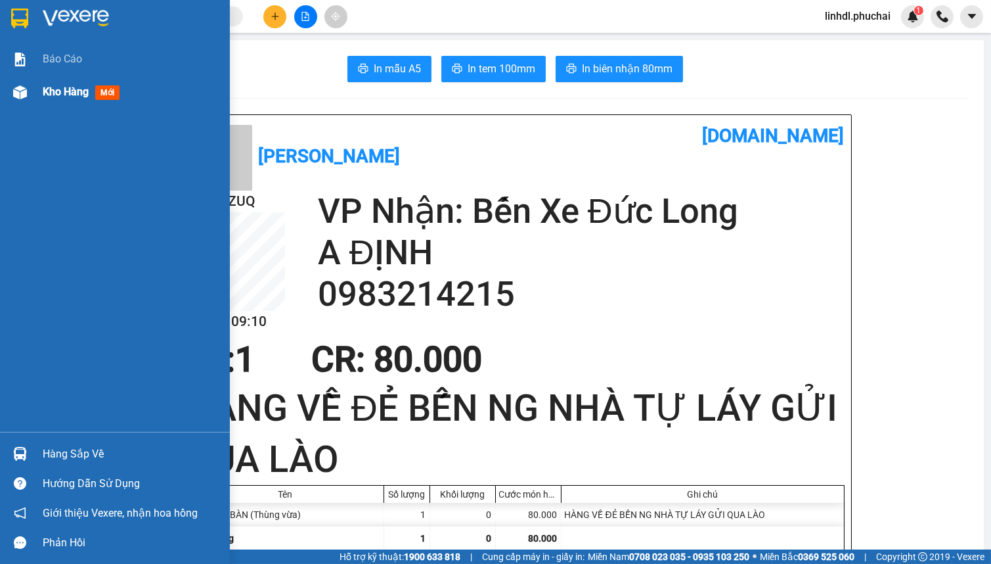
click at [29, 102] on div at bounding box center [20, 92] width 23 height 23
